Goal: Task Accomplishment & Management: Complete application form

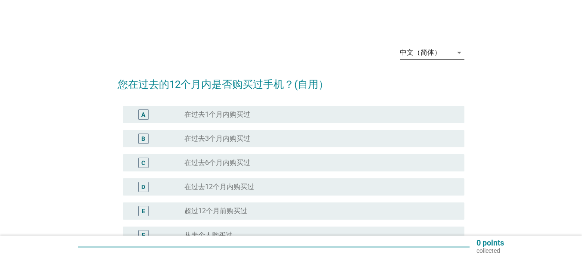
click at [434, 55] on div "中文（简体）" at bounding box center [420, 53] width 41 height 8
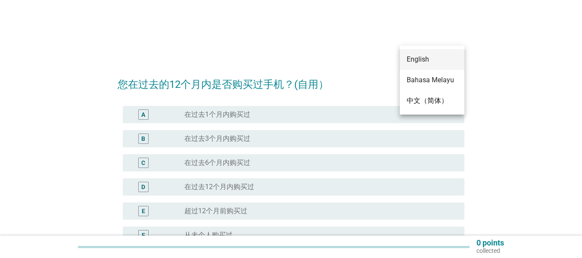
click at [427, 56] on div "English" at bounding box center [432, 59] width 51 height 10
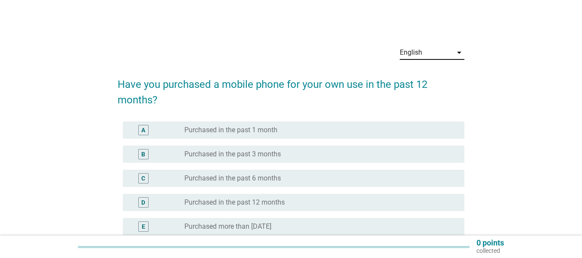
drag, startPoint x: 285, startPoint y: 194, endPoint x: 324, endPoint y: 180, distance: 41.5
click at [286, 195] on div "D radio_button_unchecked Purchased in the past 12 months" at bounding box center [294, 202] width 342 height 17
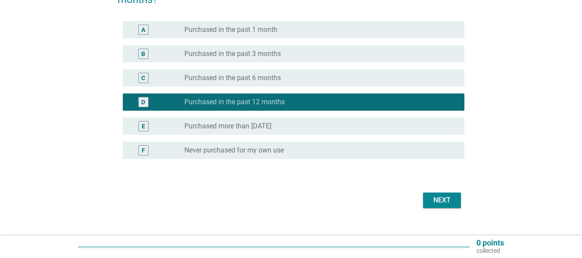
scroll to position [114, 0]
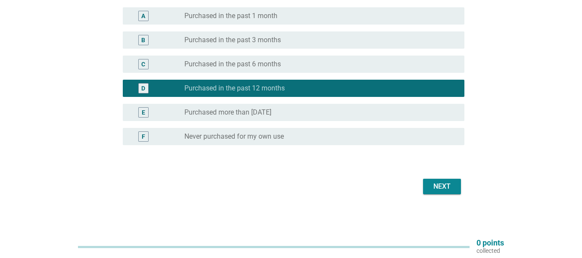
click at [439, 184] on div "Next" at bounding box center [442, 186] width 24 height 10
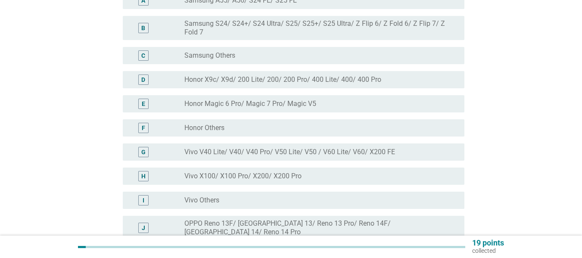
scroll to position [0, 0]
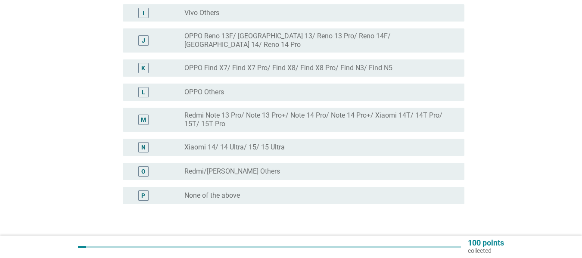
click at [244, 191] on div "radio_button_unchecked None of the above" at bounding box center [317, 195] width 266 height 9
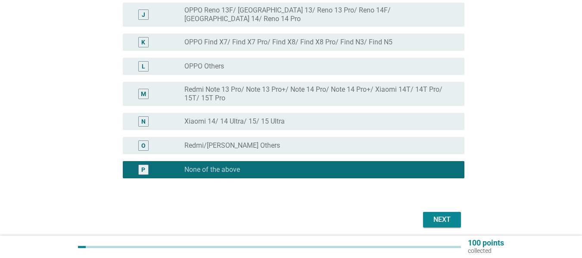
scroll to position [354, 0]
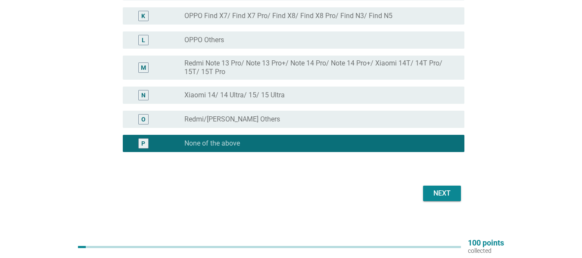
click at [433, 197] on div "Next" at bounding box center [291, 193] width 347 height 21
click at [433, 194] on button "Next" at bounding box center [442, 194] width 38 height 16
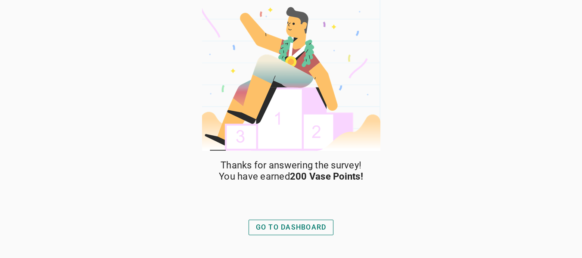
click at [311, 230] on div "GO TO DASHBOARD" at bounding box center [291, 227] width 71 height 10
